Goal: Transaction & Acquisition: Purchase product/service

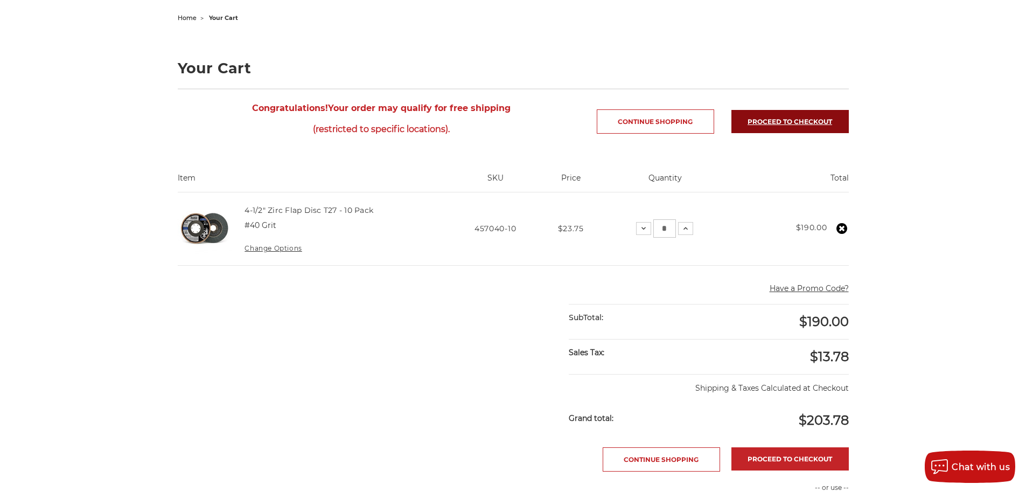
click at [800, 123] on link "Proceed to checkout" at bounding box center [789, 121] width 117 height 23
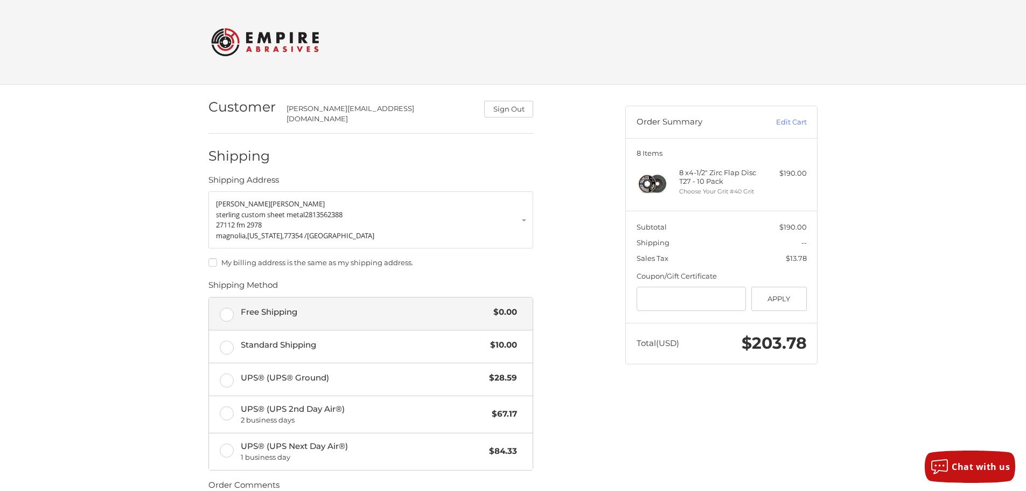
click at [223, 310] on label "Free Shipping $0.00" at bounding box center [371, 313] width 324 height 32
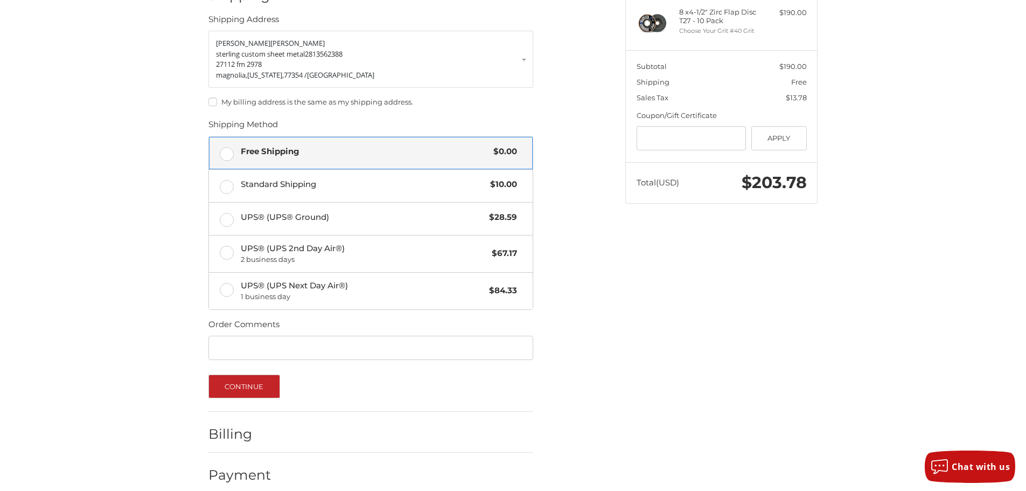
scroll to position [166, 0]
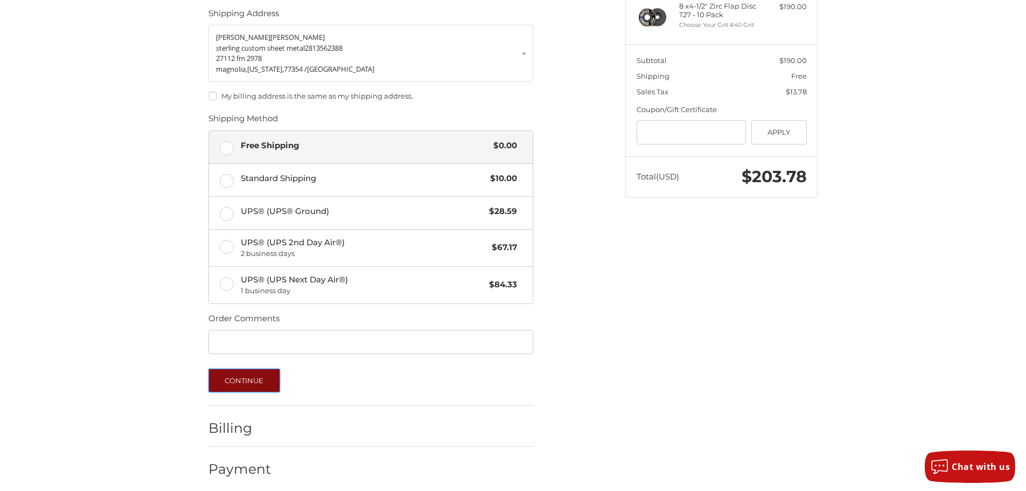
click at [262, 374] on button "Continue" at bounding box center [244, 380] width 72 height 24
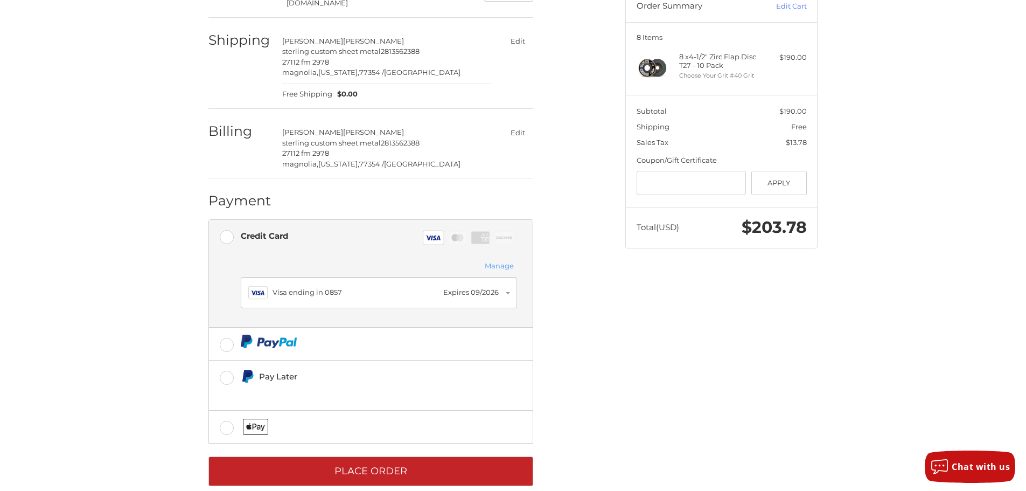
scroll to position [128, 0]
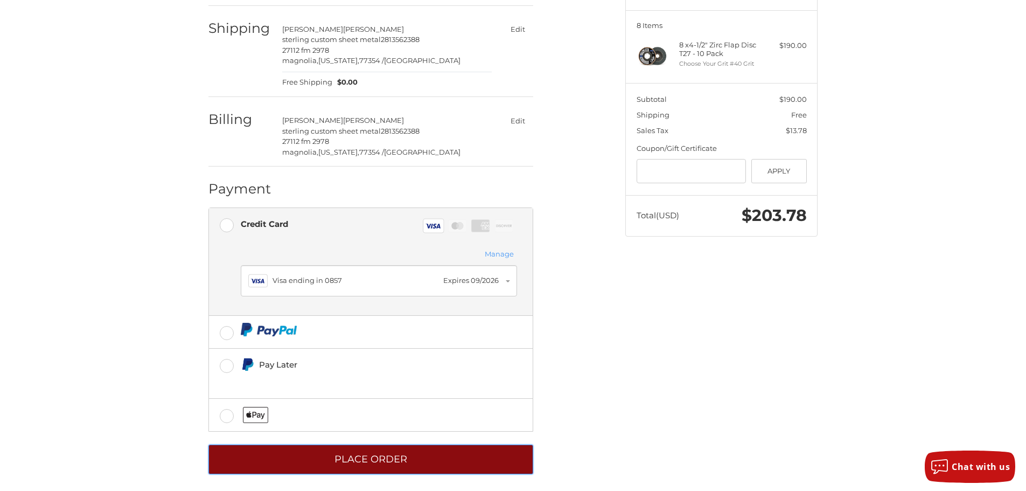
click at [395, 458] on button "Place Order" at bounding box center [370, 459] width 325 height 30
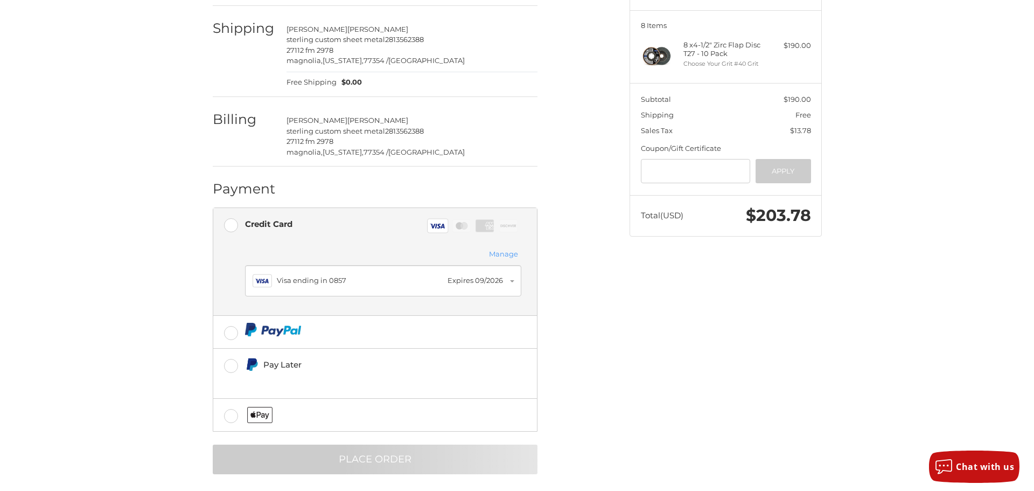
scroll to position [0, 0]
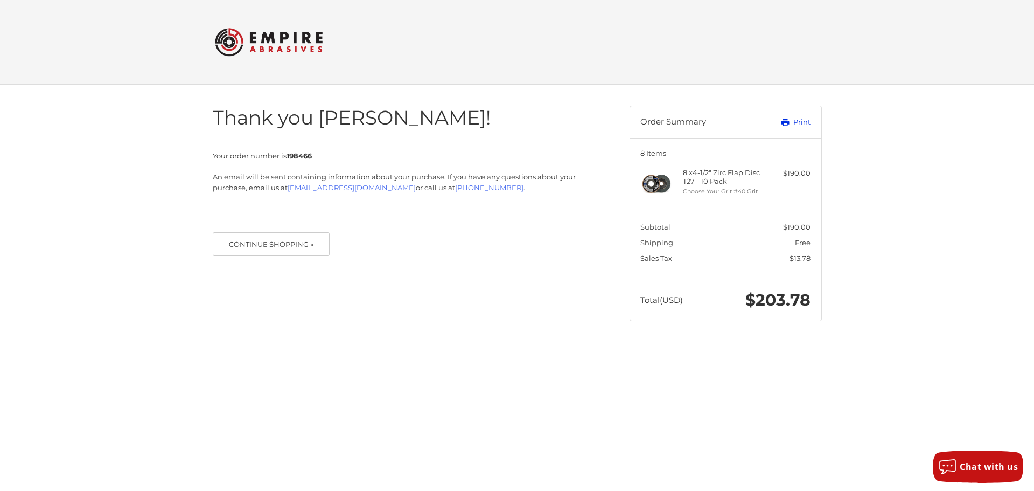
click at [794, 119] on link "Print" at bounding box center [783, 122] width 53 height 11
